Goal: Communication & Community: Ask a question

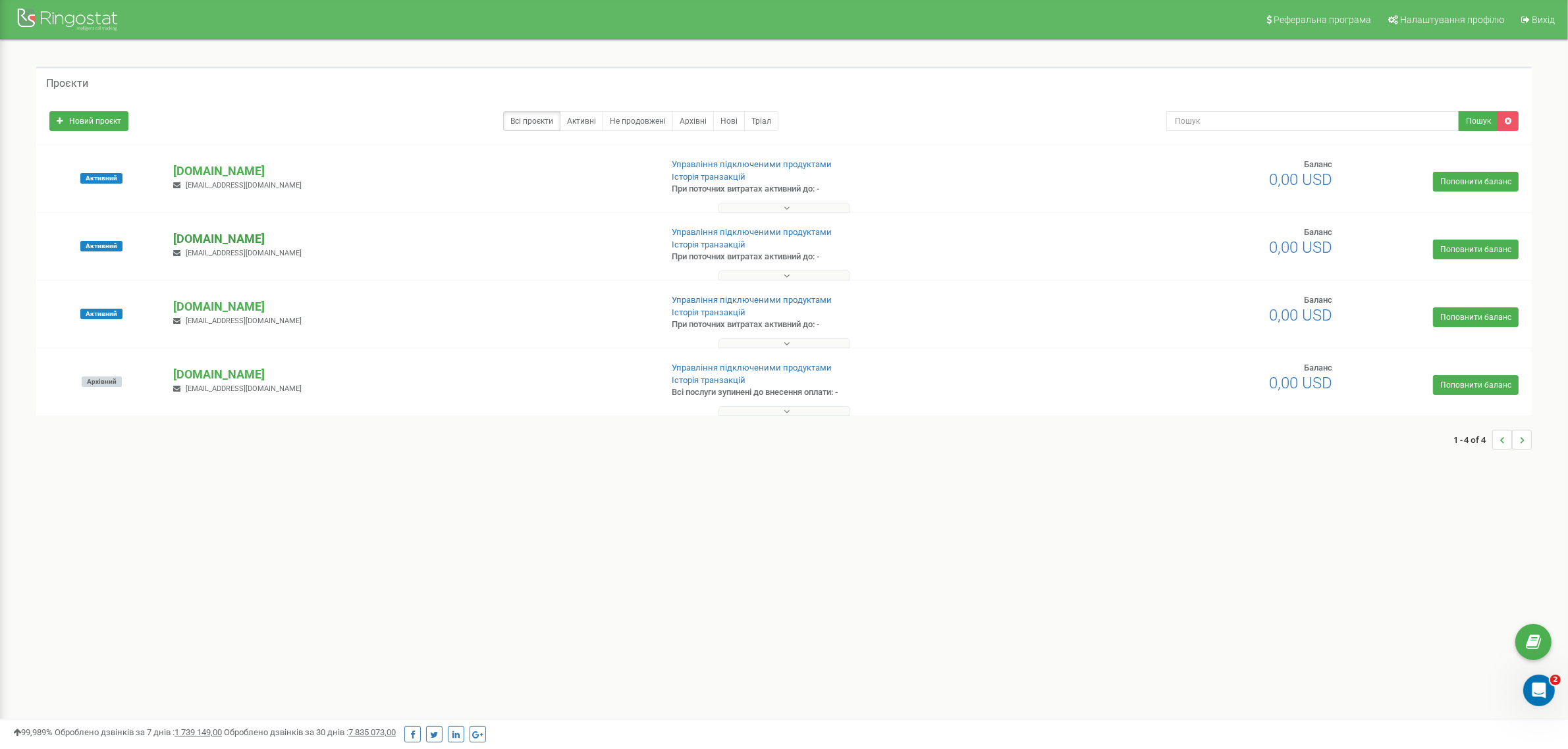
click at [219, 244] on p "[DOMAIN_NAME]" at bounding box center [410, 239] width 476 height 17
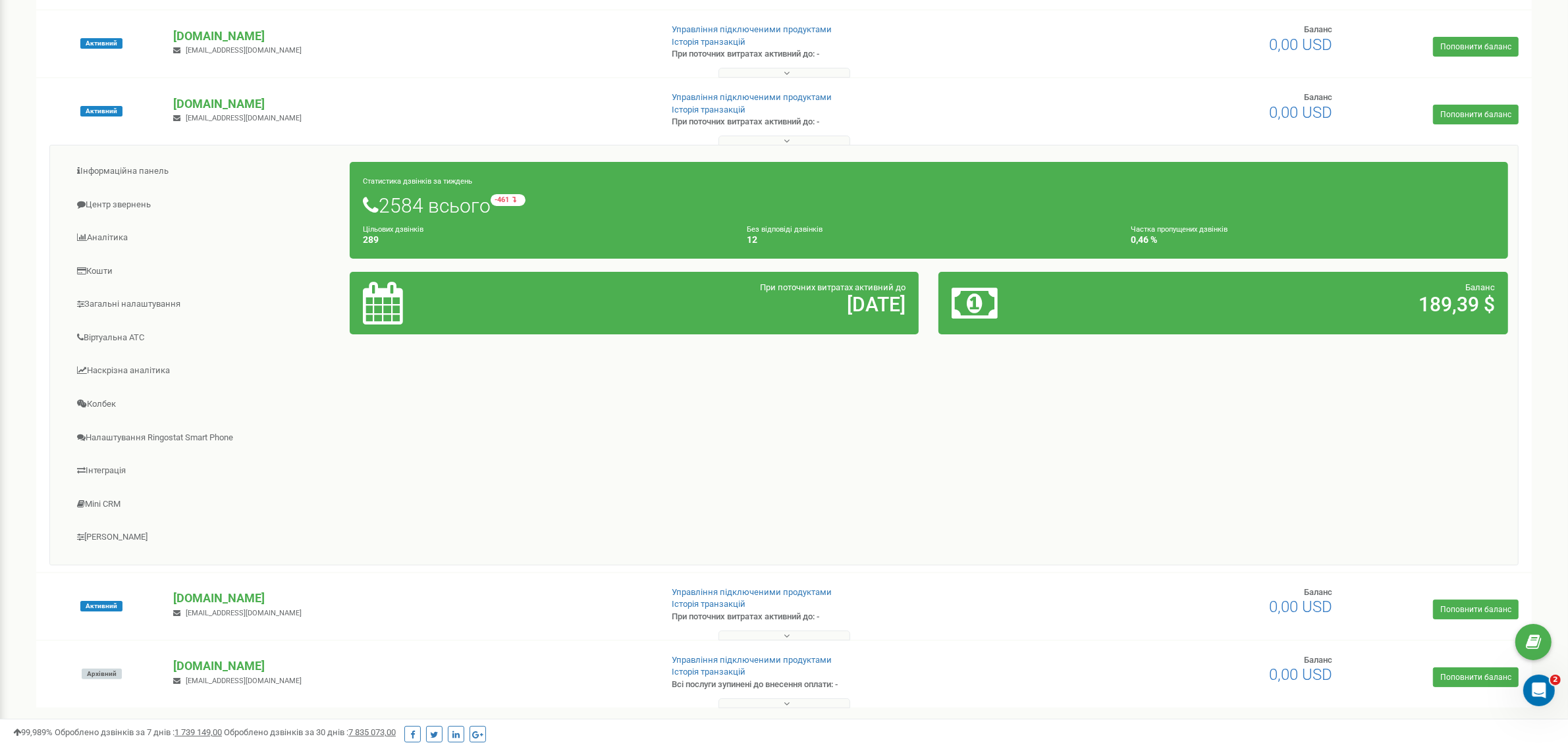
scroll to position [171, 0]
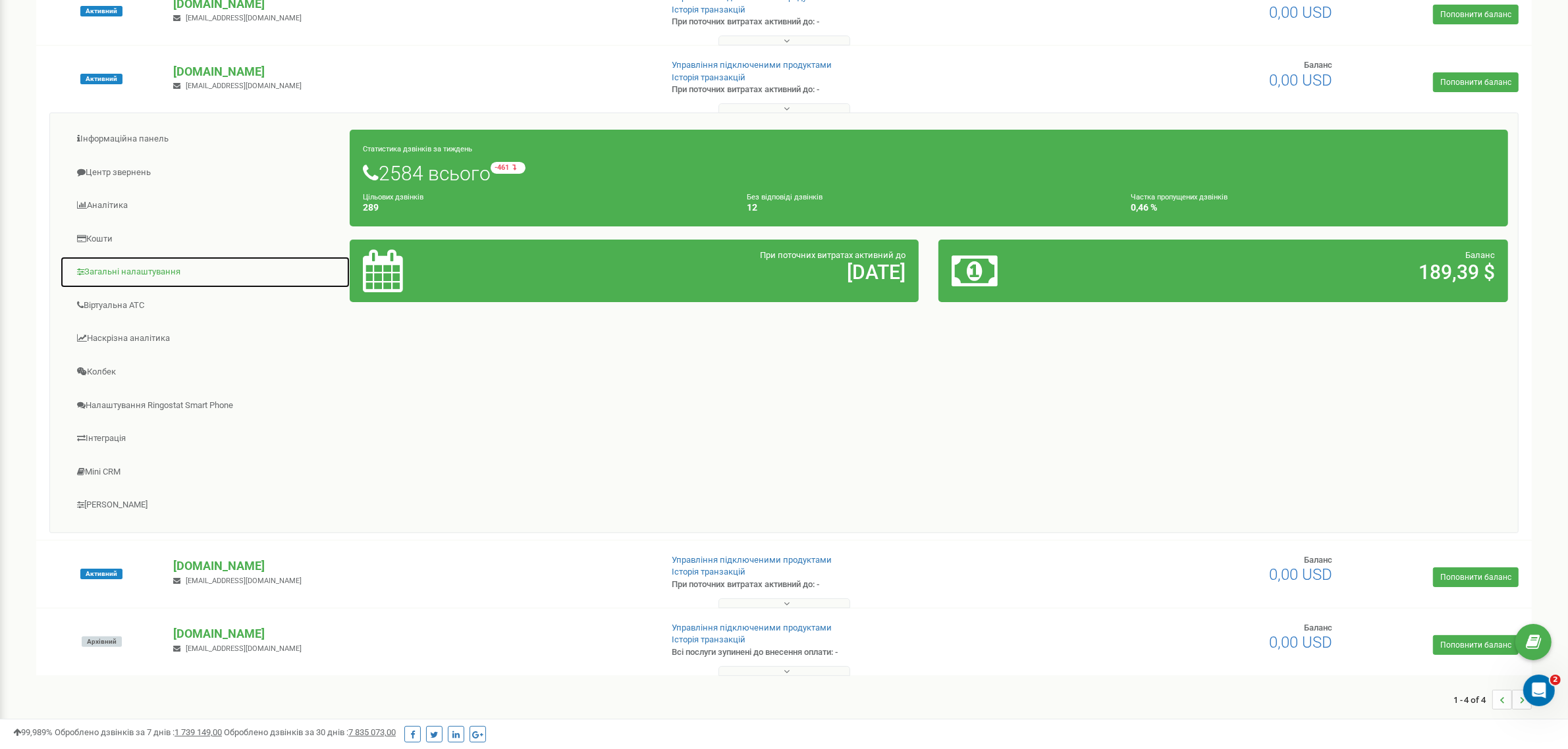
click at [147, 260] on link "Загальні налаштування" at bounding box center [205, 272] width 291 height 32
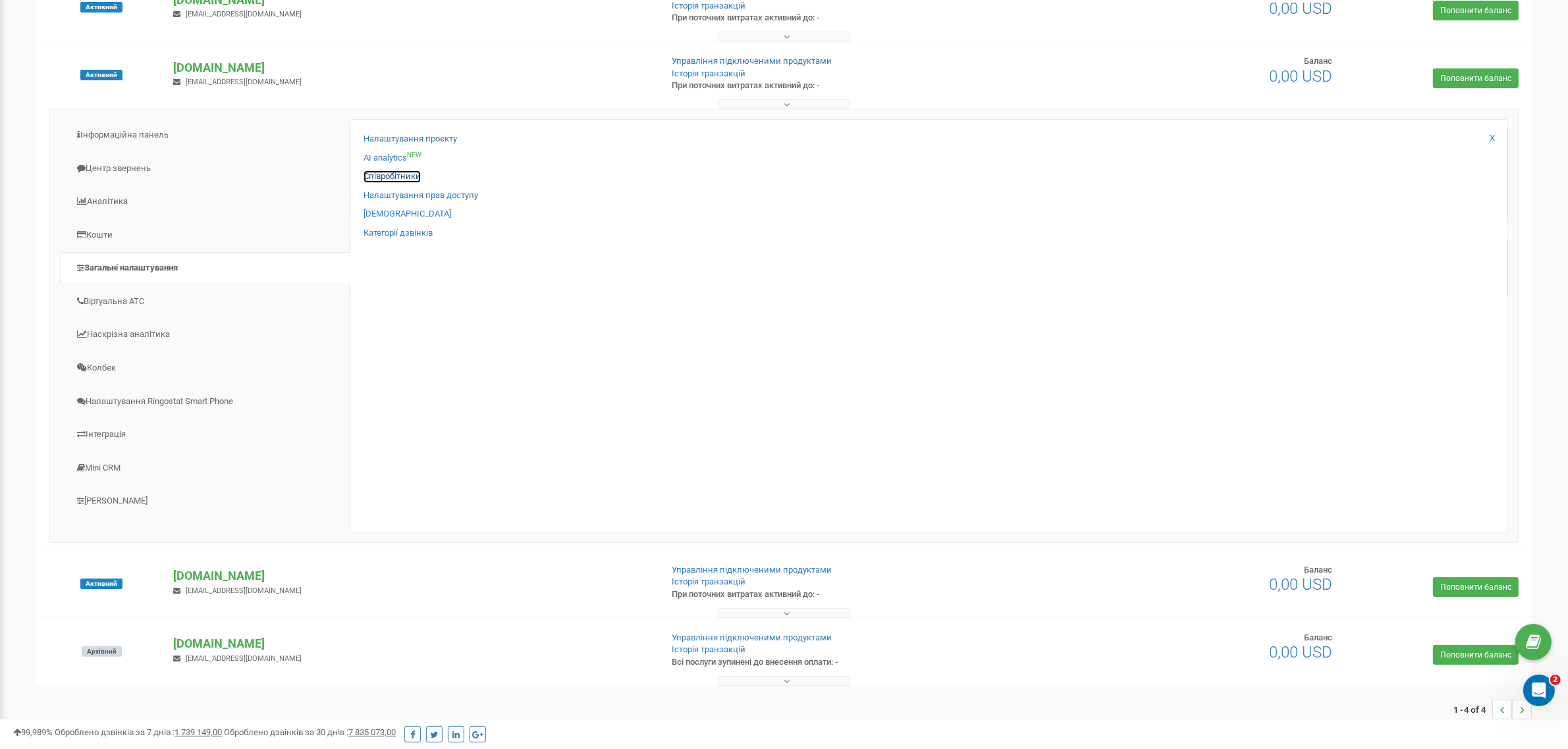
click at [397, 173] on link "Співробітники" at bounding box center [392, 177] width 57 height 13
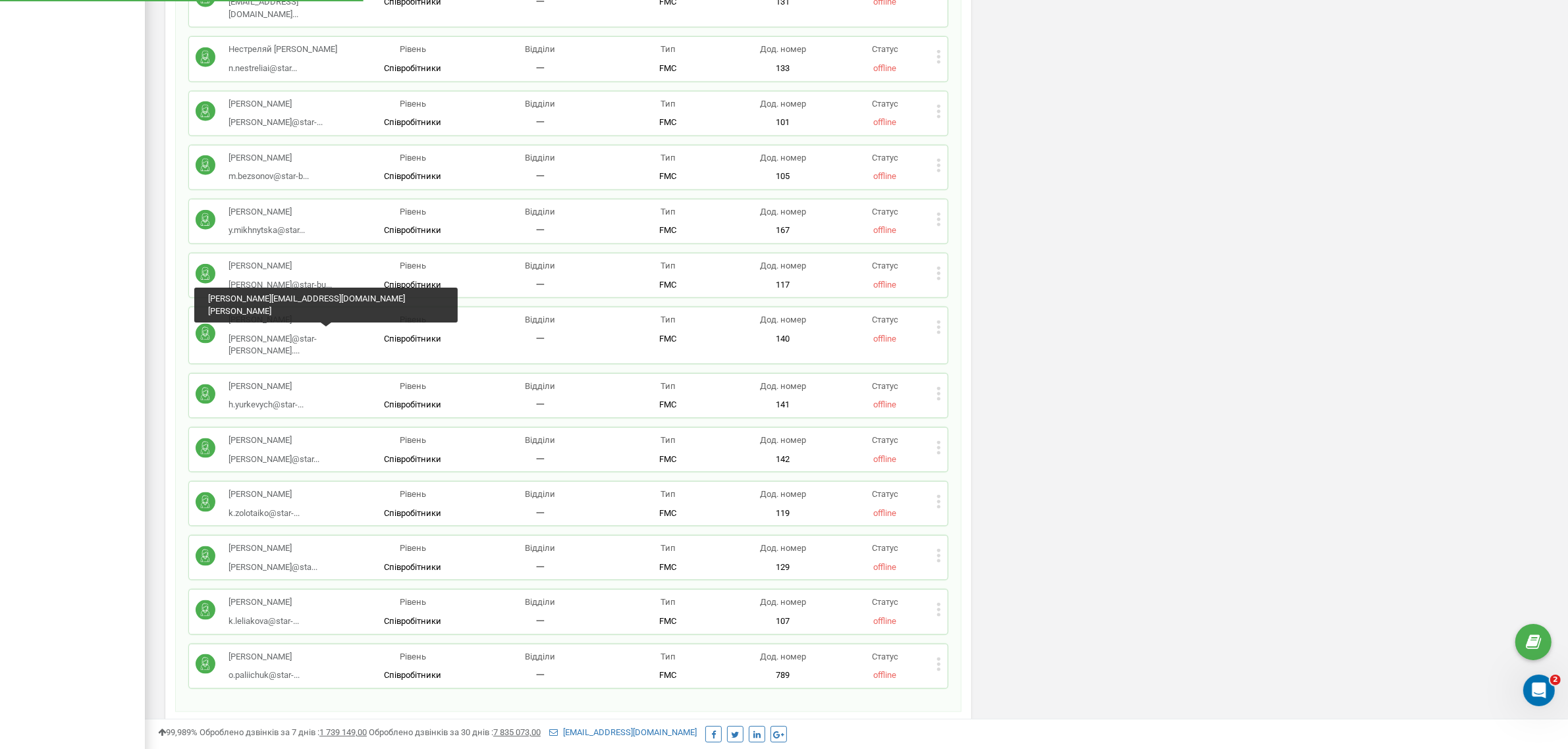
scroll to position [2204, 0]
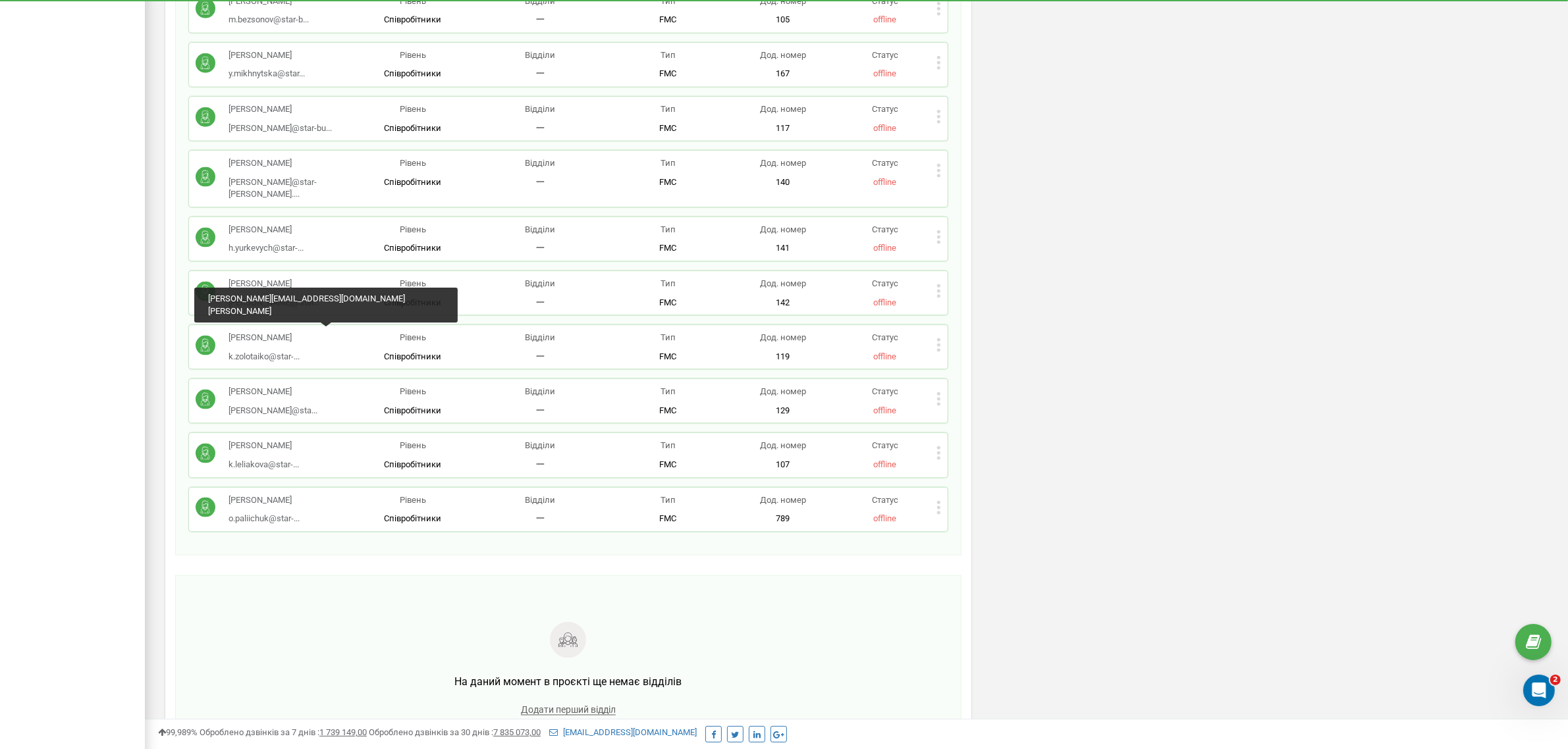
click at [341, 622] on div at bounding box center [568, 642] width 692 height 39
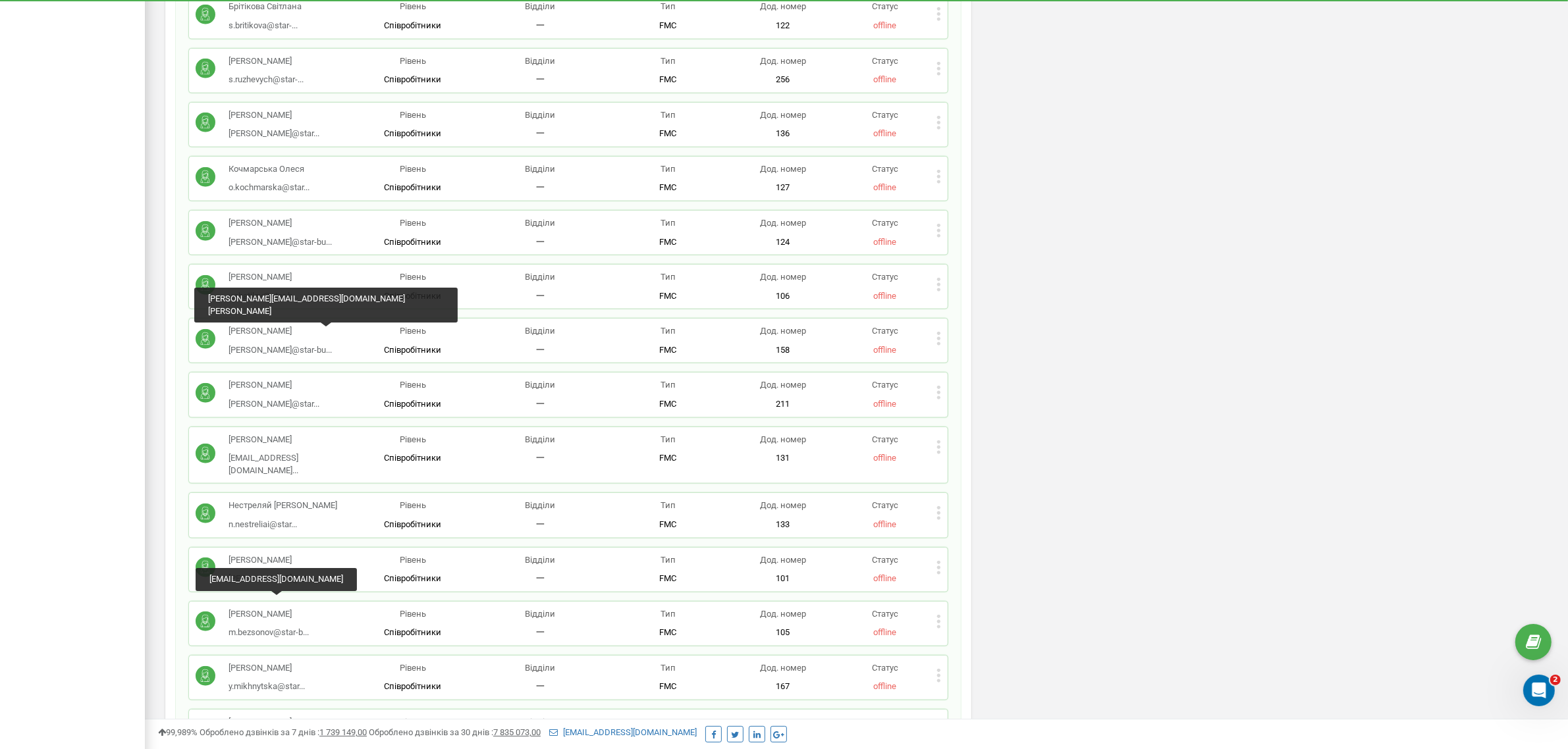
scroll to position [1546, 0]
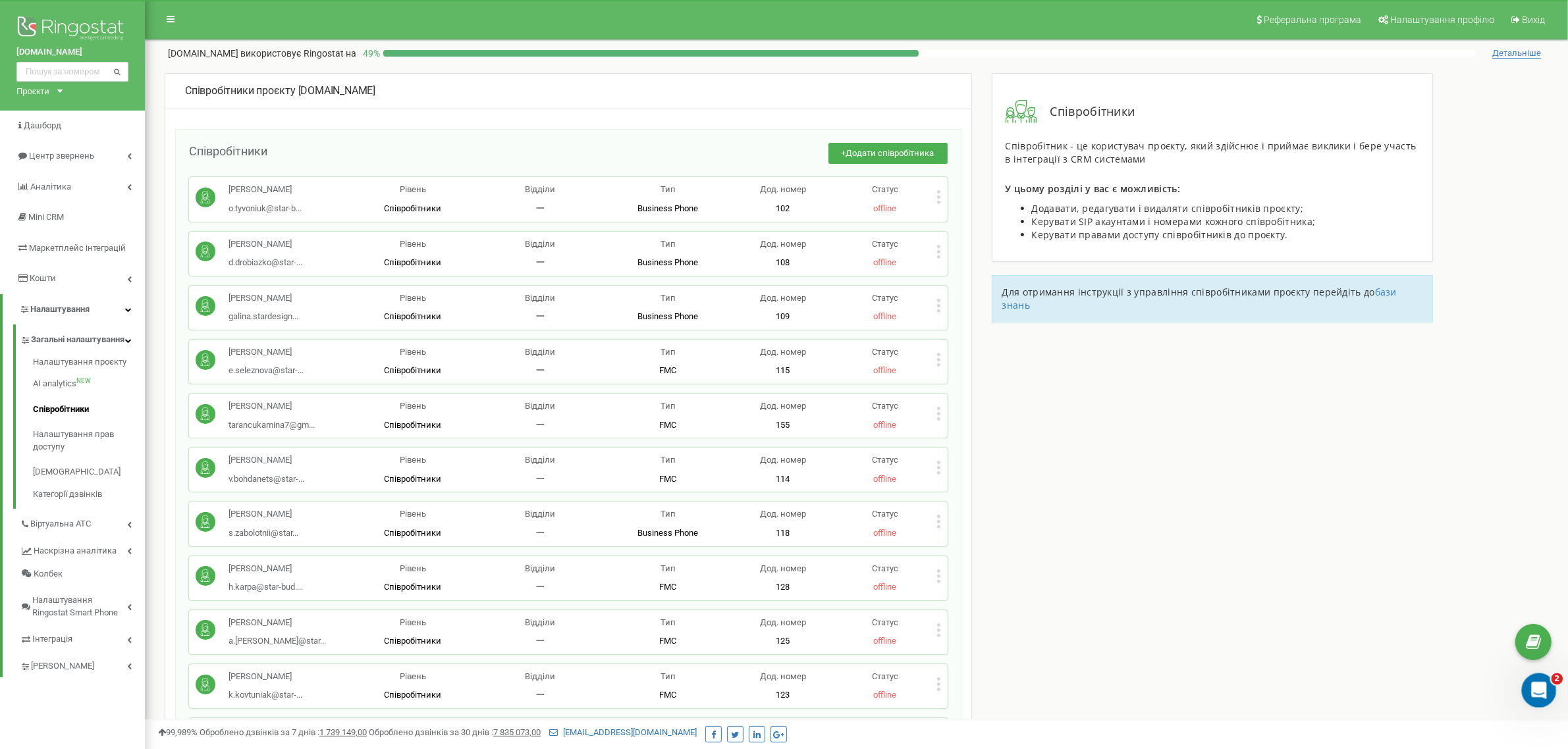
click at [1526, 685] on div "Відкрити програму для спілкування Intercom" at bounding box center [1537, 688] width 43 height 43
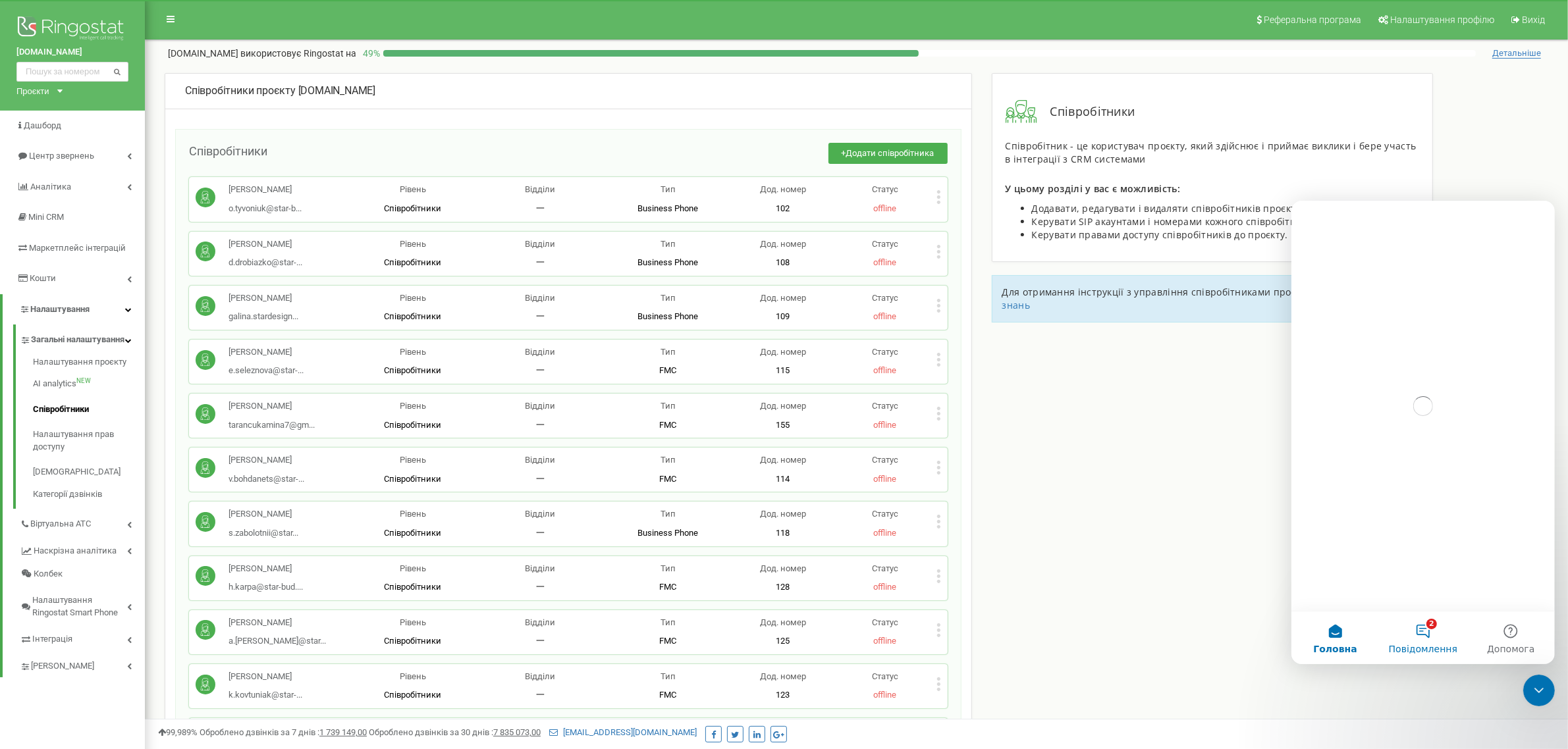
click at [1418, 632] on button "2 Повідомлення" at bounding box center [1422, 637] width 87 height 53
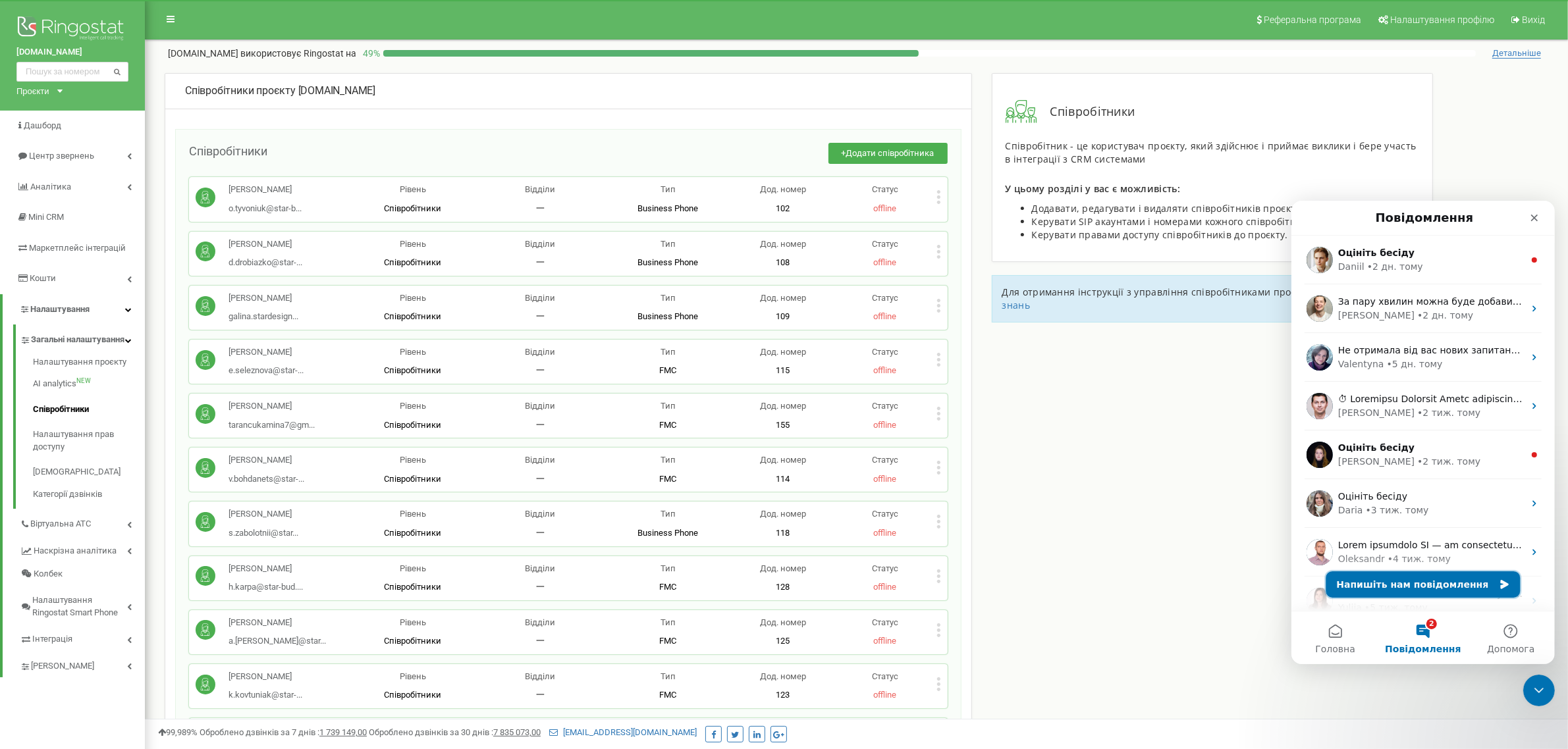
click at [1433, 581] on button "Напишіть нам повідомлення" at bounding box center [1423, 583] width 194 height 27
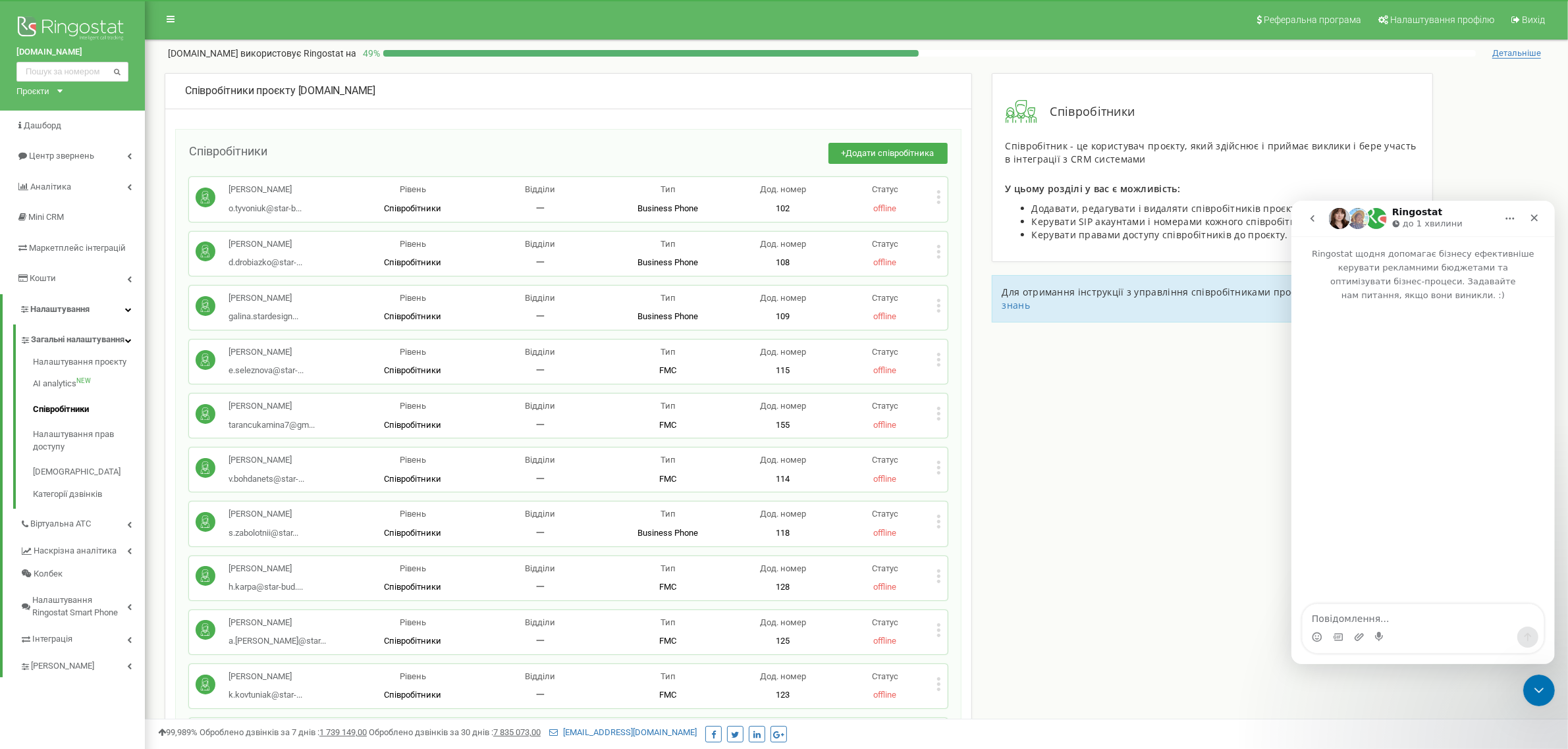
type textarea "L"
type textarea "Добрий день, проект stardyzain: Видаліть будь ласка співробітника Дмитро Дробяз…"
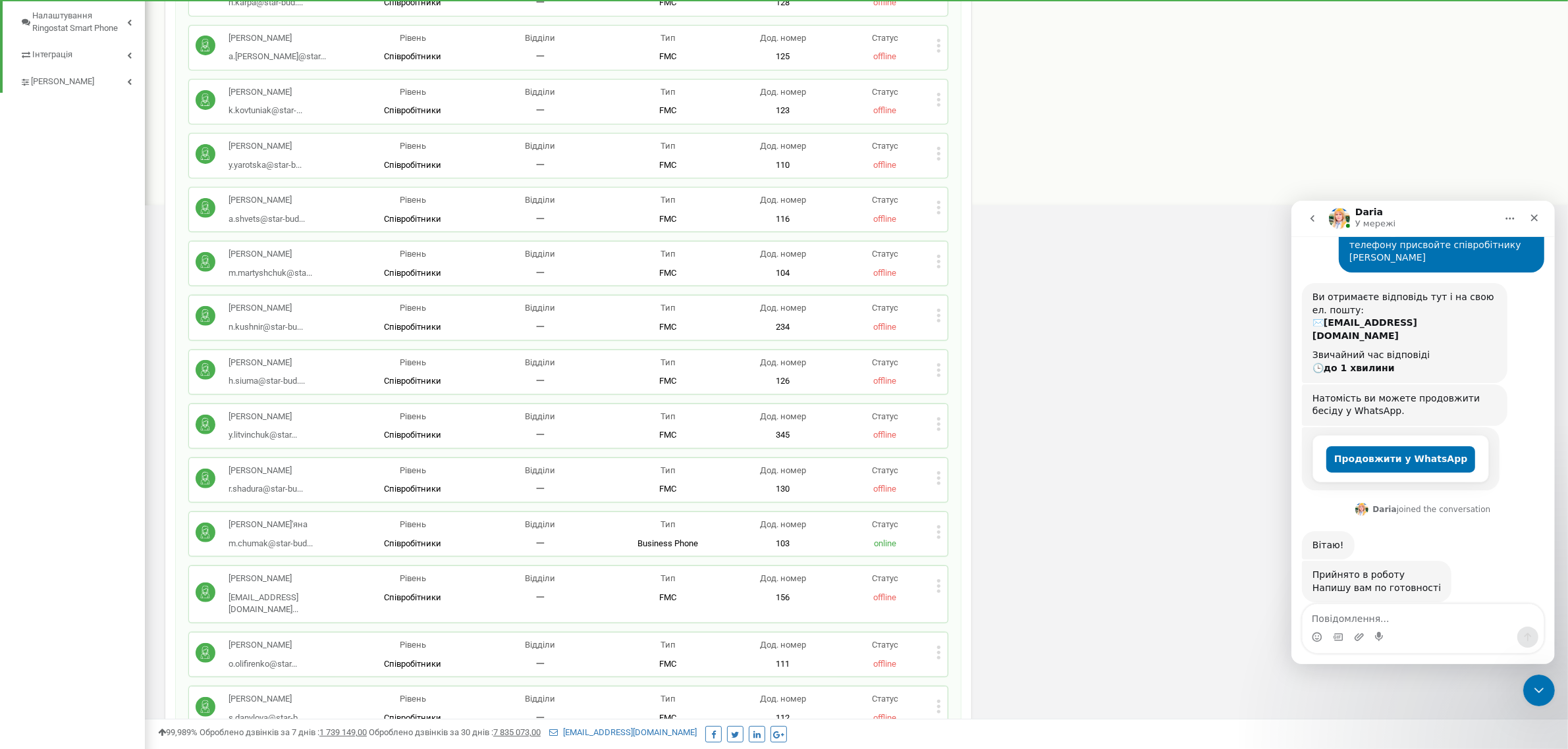
scroll to position [576, 0]
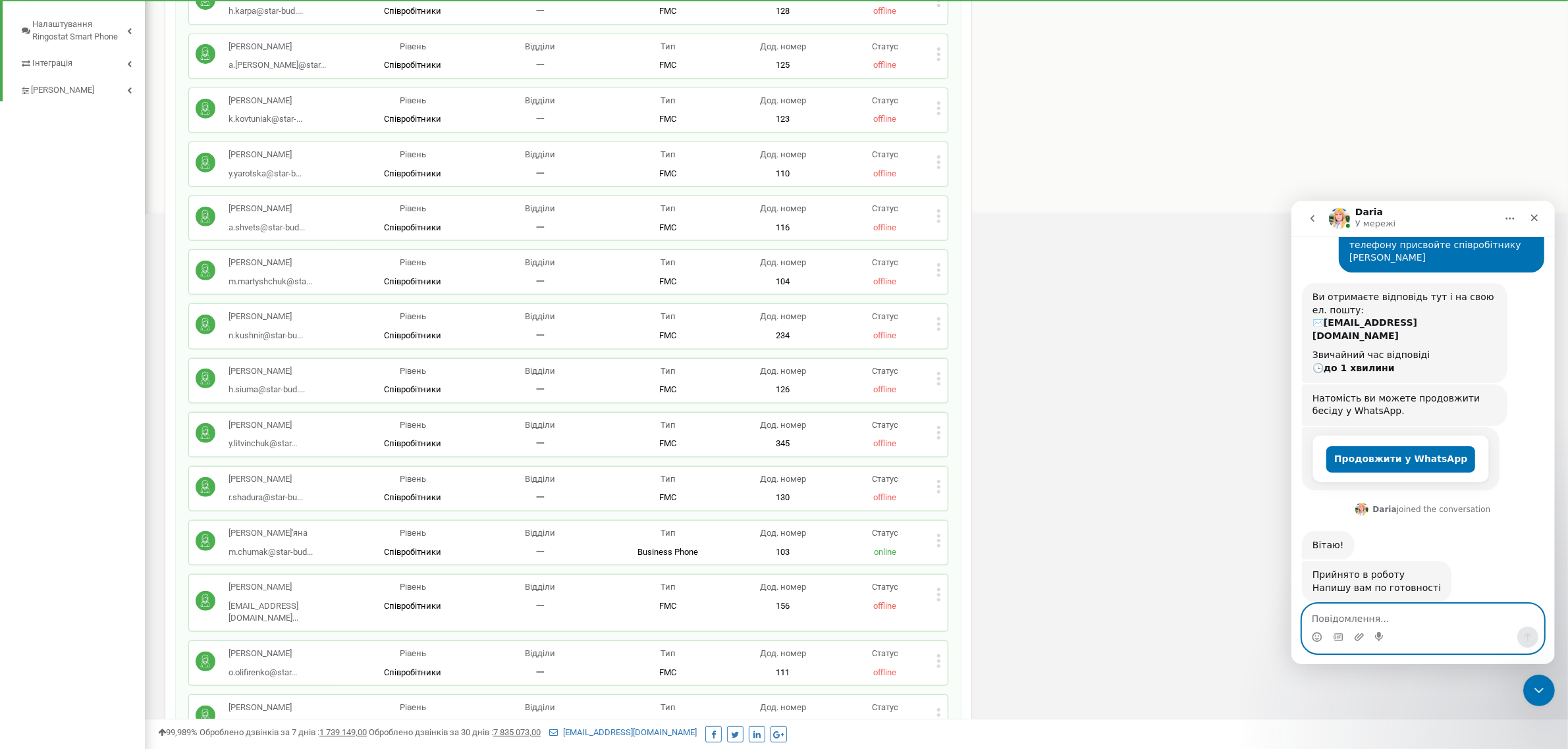
click at [1325, 616] on textarea "Повідомлення..." at bounding box center [1422, 615] width 241 height 23
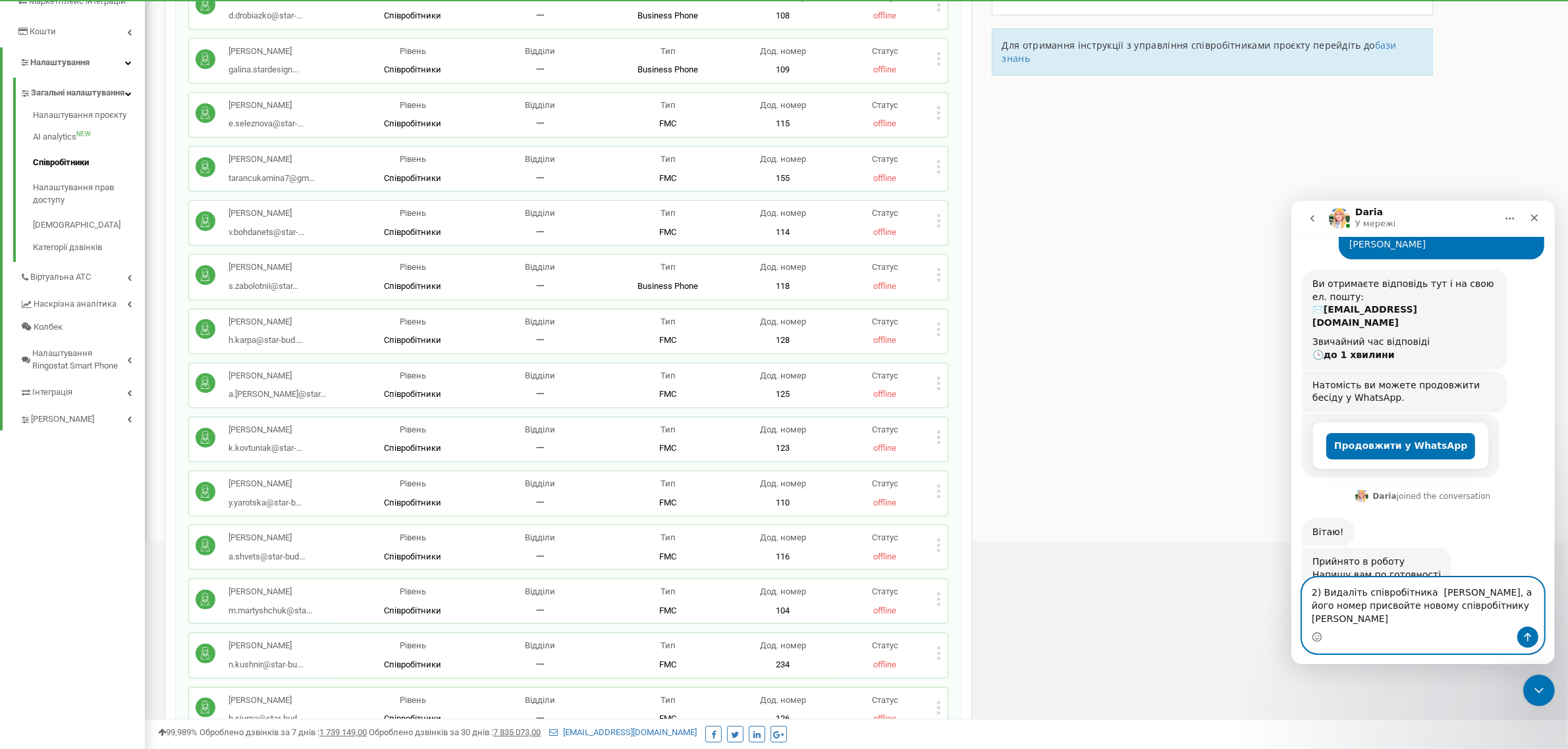
scroll to position [152, 0]
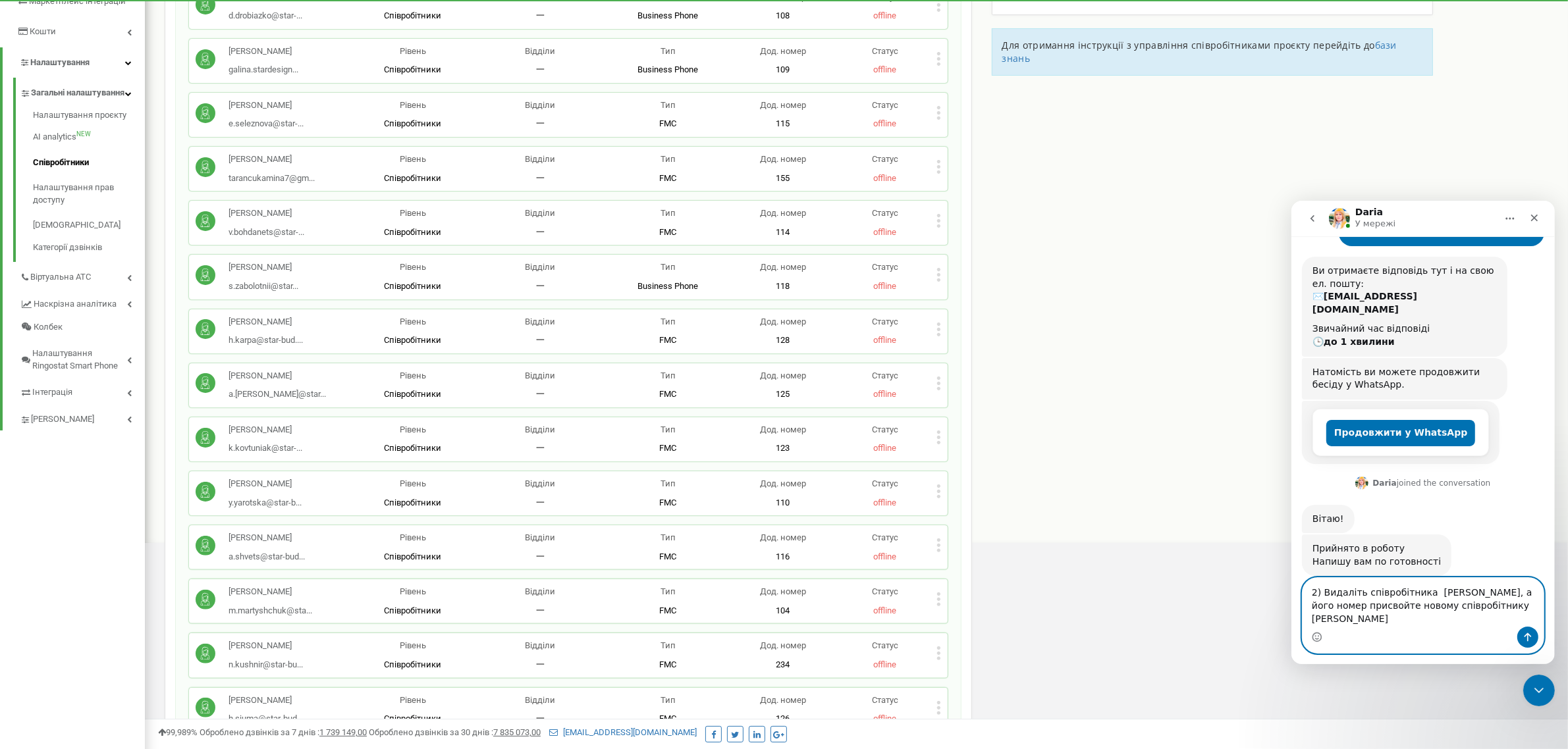
type textarea "2) Видаліть співробітника Сергій Забалотний, а його номер присвойте новому спів…"
click at [1524, 636] on icon "Надіслати повідомлення…" at bounding box center [1527, 636] width 11 height 11
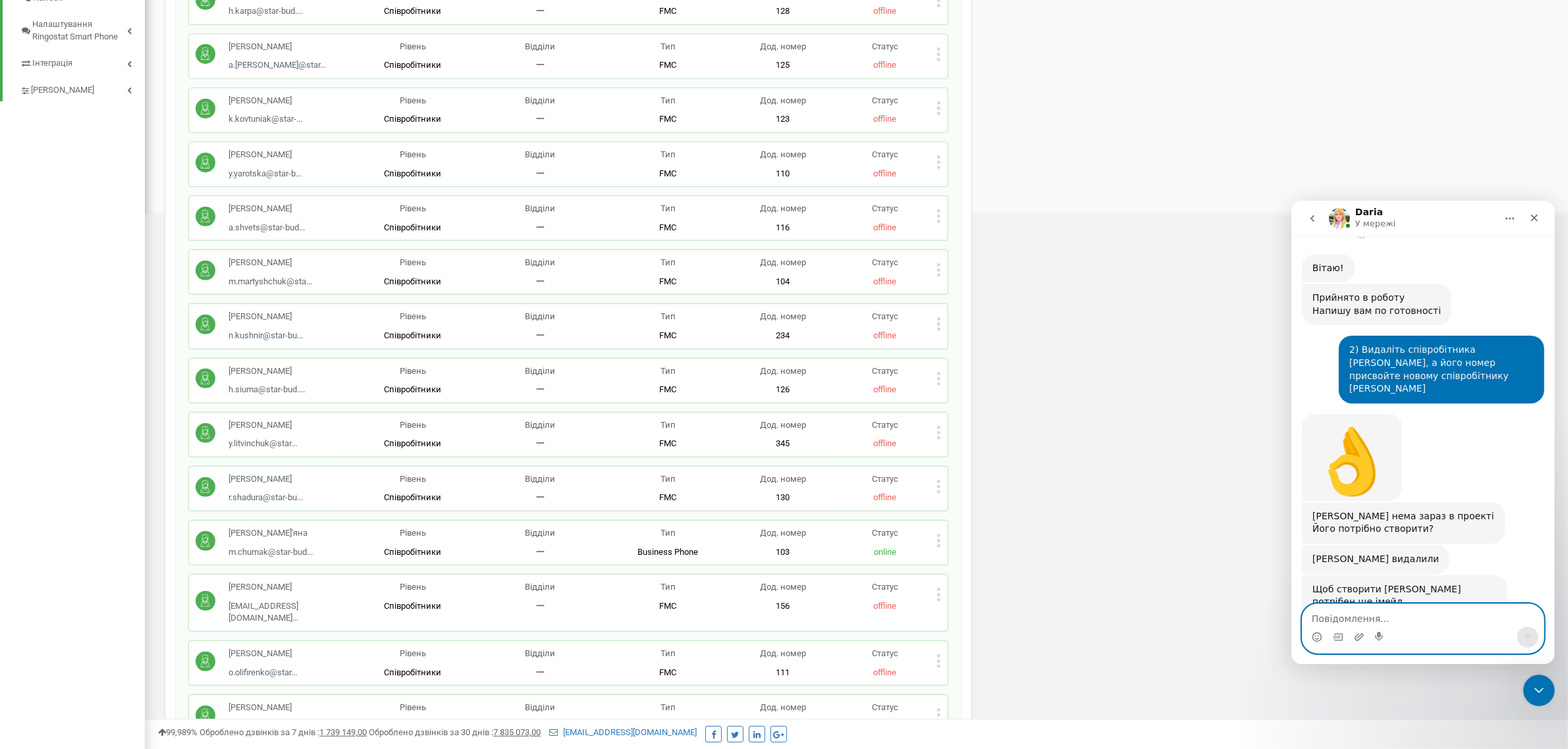
scroll to position [403, 0]
click at [1390, 616] on textarea "Повідомлення..." at bounding box center [1422, 615] width 241 height 23
paste textarea "a.dukov@star-bud.com.ua"
type textarea "a.dukov@star-bud.com.ua"
click at [1526, 637] on icon "Надіслати повідомлення…" at bounding box center [1527, 636] width 11 height 11
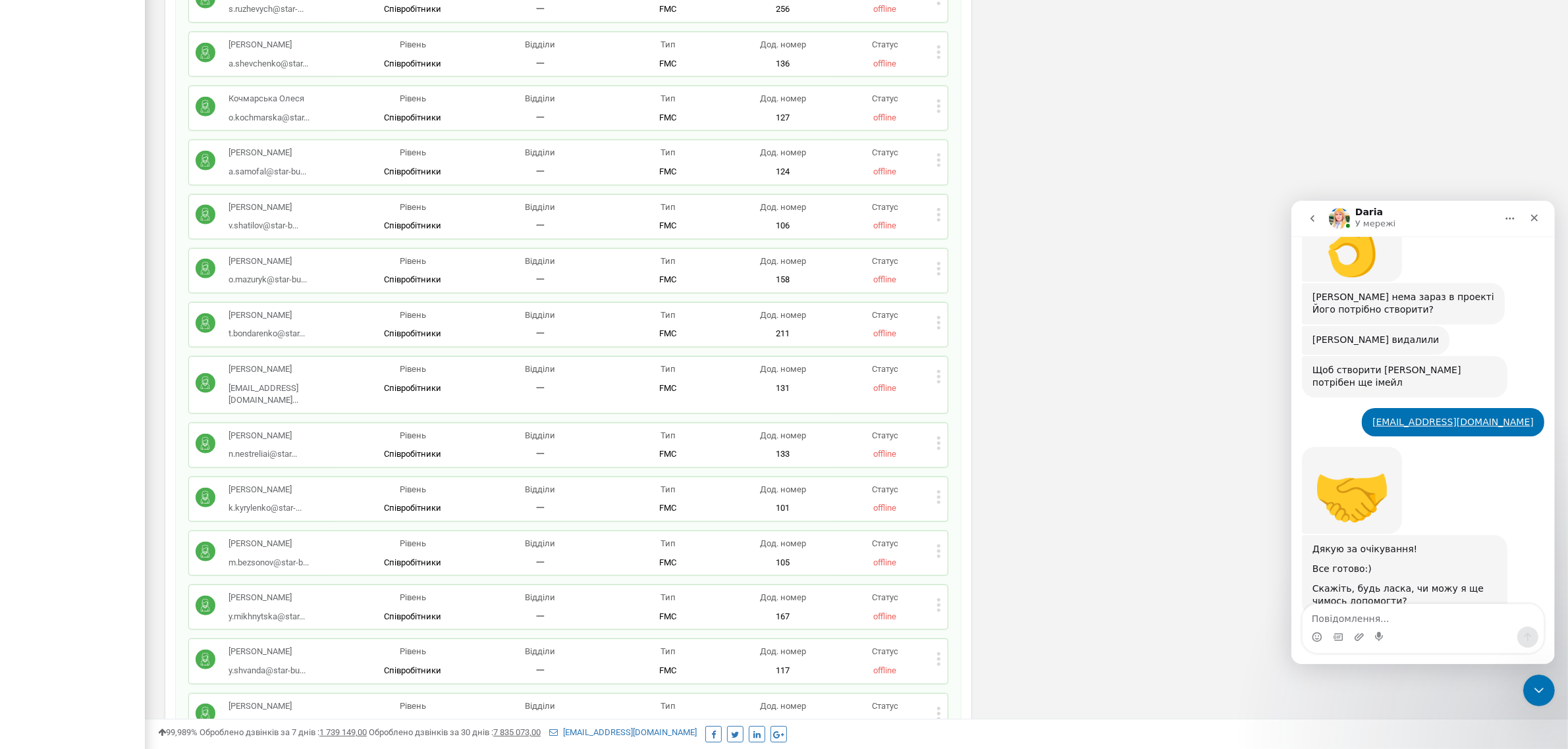
scroll to position [622, 0]
